Goal: Task Accomplishment & Management: Complete application form

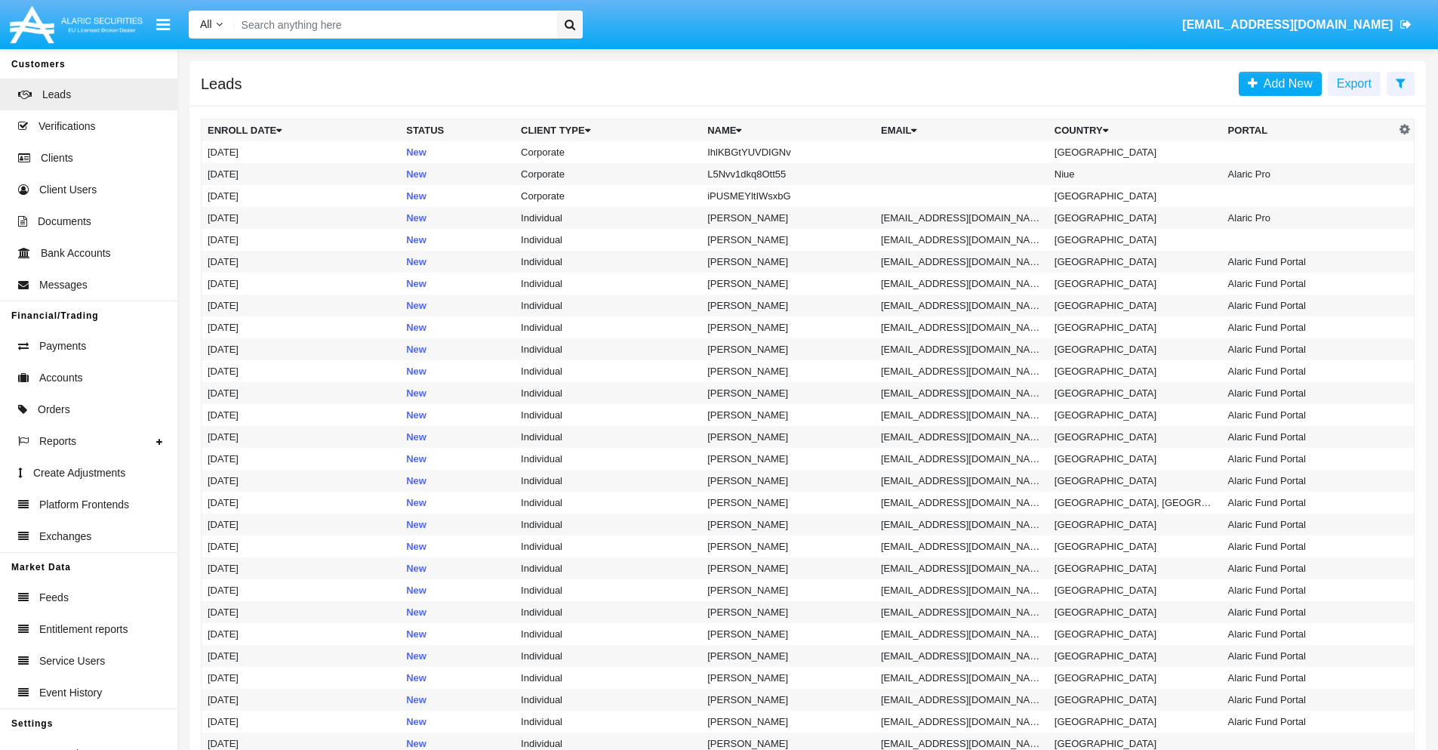
click at [1401, 82] on icon at bounding box center [1401, 83] width 10 height 12
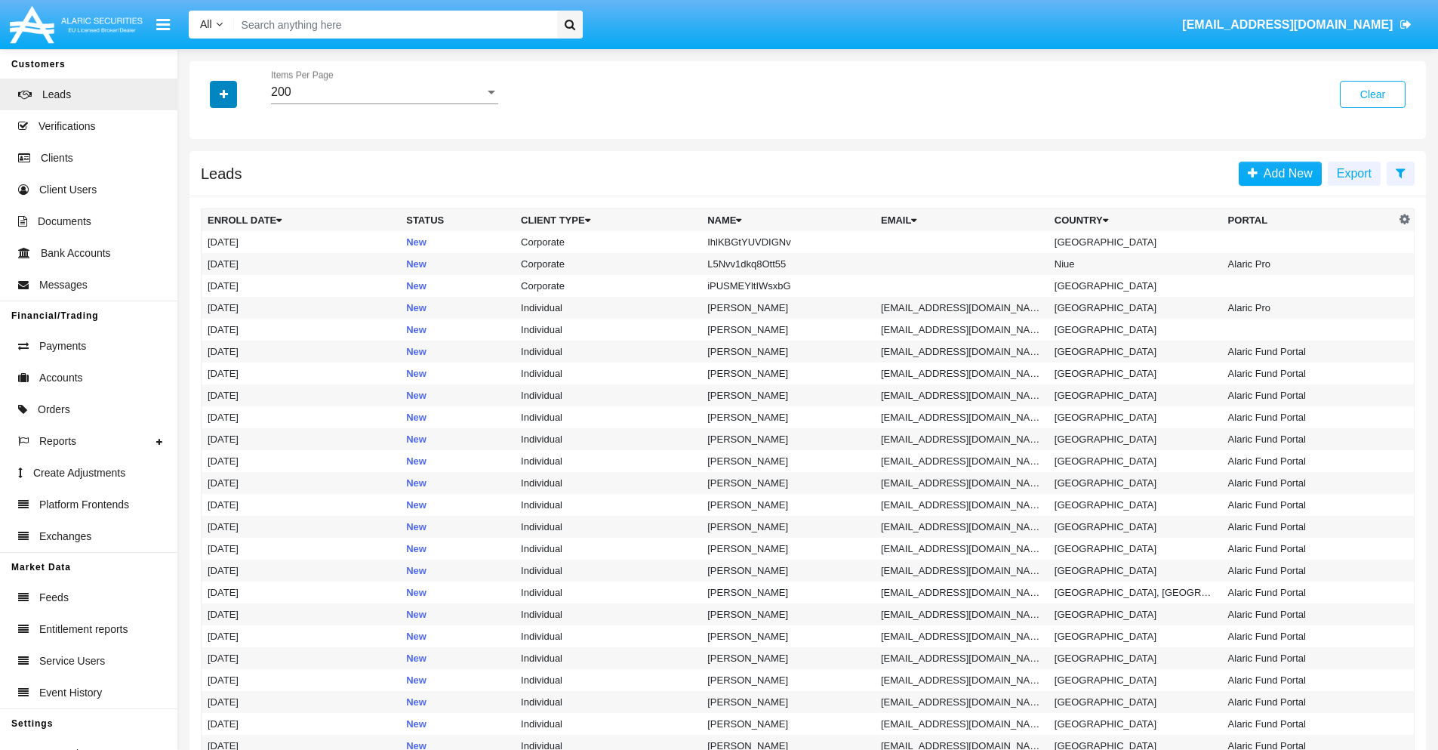
click at [223, 94] on icon "button" at bounding box center [224, 94] width 8 height 11
click at [236, 169] on span "Name" at bounding box center [236, 169] width 32 height 18
click at [208, 175] on input "Name" at bounding box center [207, 175] width 1 height 1
checkbox input "true"
click at [223, 94] on icon "button" at bounding box center [224, 94] width 8 height 11
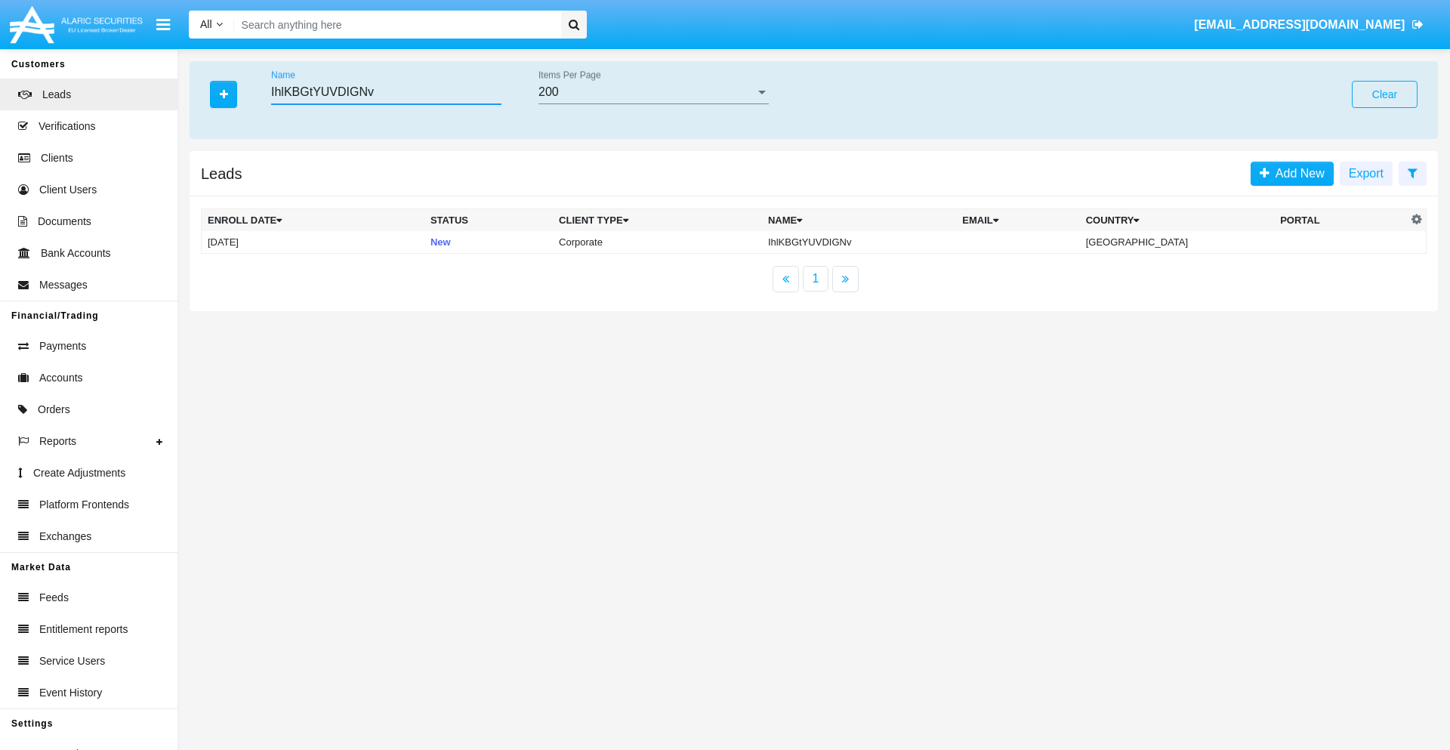
type input "IhlKBGtYUVDIGNv"
click at [871, 242] on td "IhlKBGtYUVDIGNv" at bounding box center [859, 242] width 194 height 23
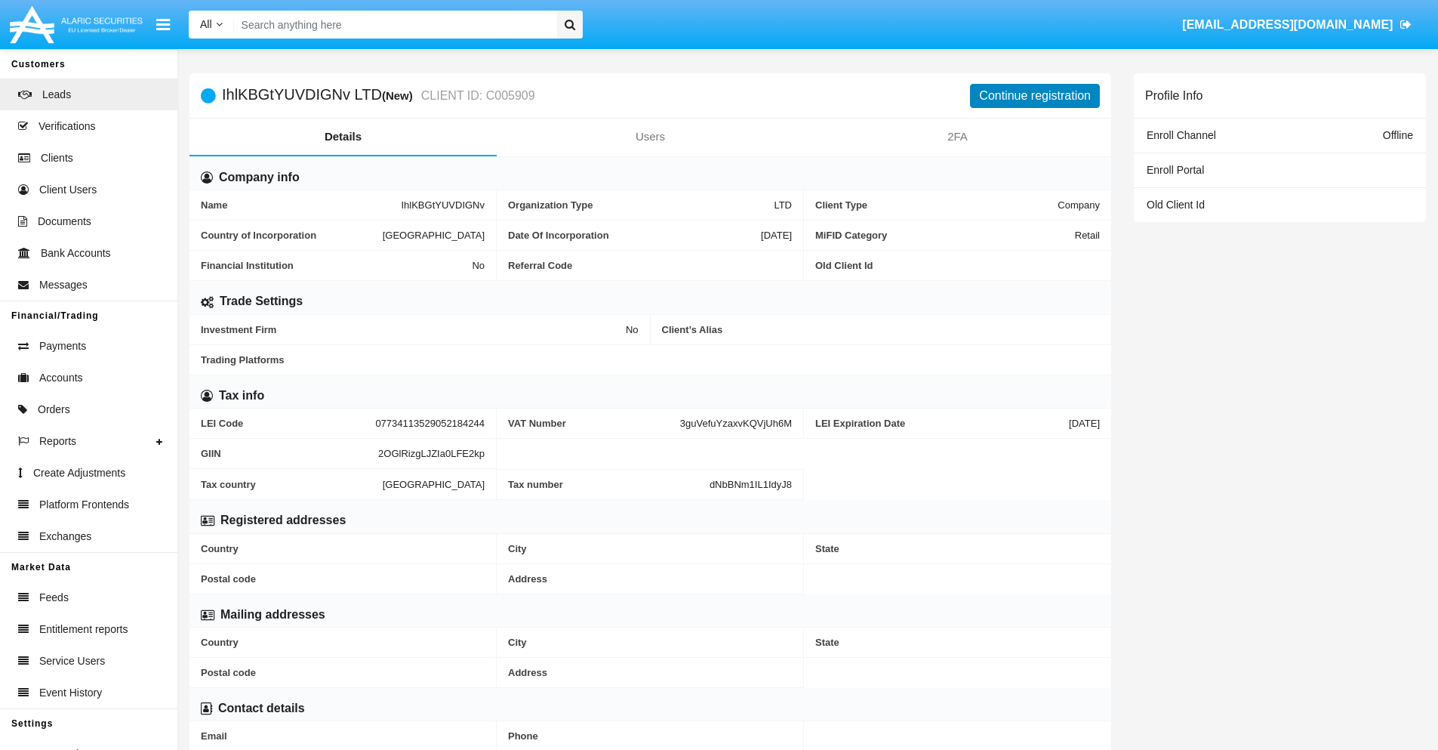
click at [1035, 95] on button "Continue registration" at bounding box center [1035, 96] width 130 height 24
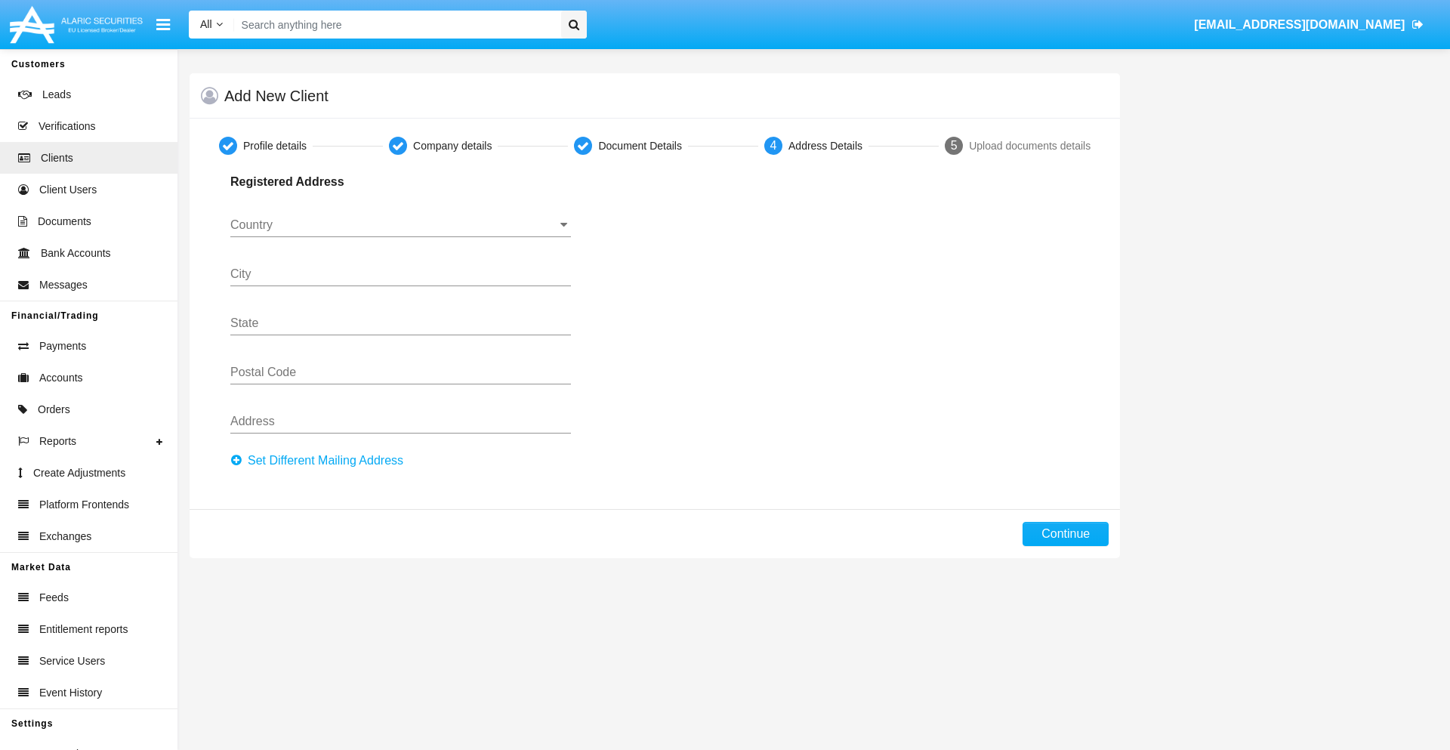
click at [321, 461] on button "Set Different Mailing Address" at bounding box center [321, 460] width 182 height 24
click at [1065, 534] on button "Continue" at bounding box center [1065, 534] width 86 height 24
click at [321, 461] on button "Set Different Mailing Address" at bounding box center [321, 460] width 182 height 24
click at [291, 458] on button "Add mailing address" at bounding box center [290, 458] width 121 height 20
